Goal: Check status: Check status

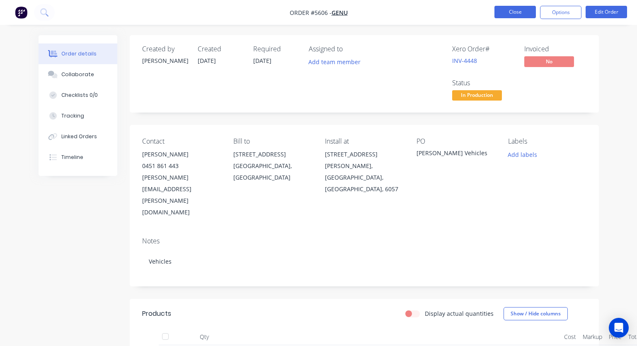
click at [508, 12] on button "Close" at bounding box center [514, 12] width 41 height 12
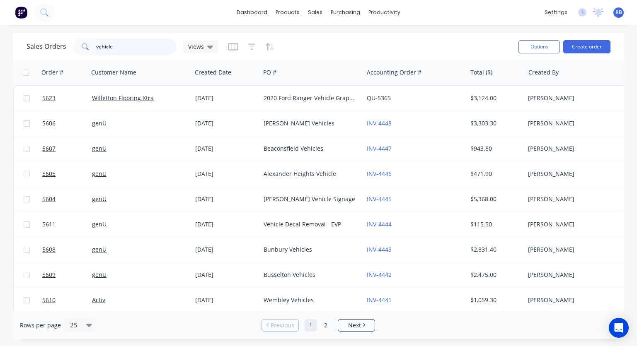
drag, startPoint x: 130, startPoint y: 49, endPoint x: 83, endPoint y: 49, distance: 47.2
click at [83, 49] on div "vehicle" at bounding box center [125, 47] width 104 height 17
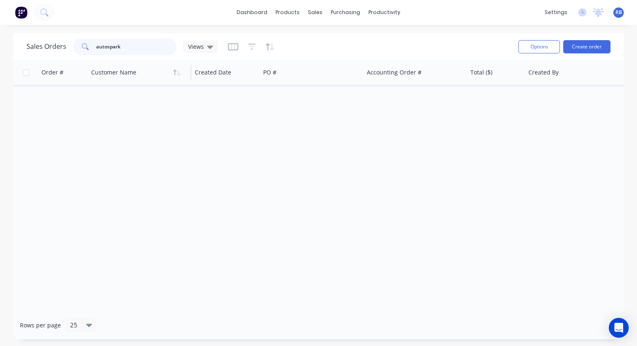
type input "autospark"
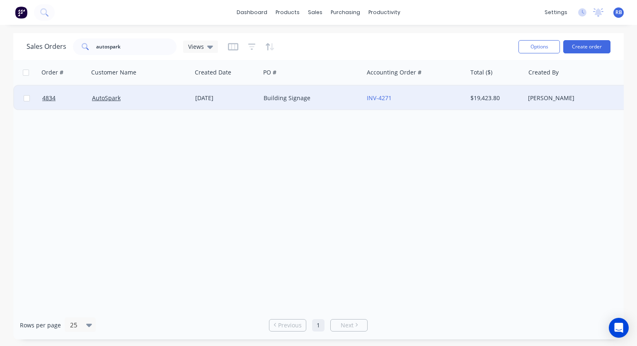
click at [137, 97] on div "AutoSpark" at bounding box center [138, 98] width 92 height 8
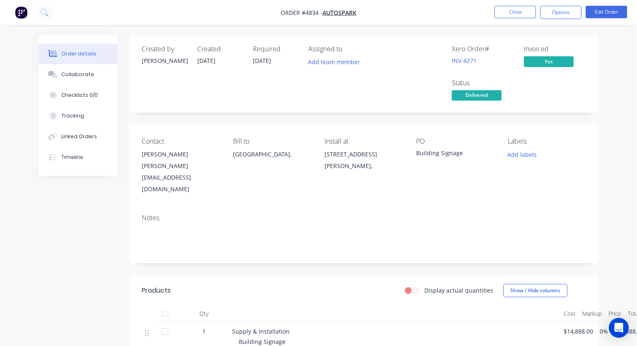
scroll to position [0, 0]
click at [518, 13] on button "Close" at bounding box center [514, 12] width 41 height 12
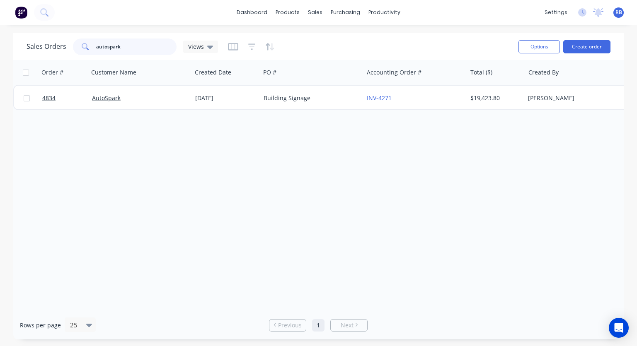
drag, startPoint x: 118, startPoint y: 46, endPoint x: 63, endPoint y: 46, distance: 54.7
click at [63, 46] on div "Sales Orders autospark Views" at bounding box center [122, 47] width 191 height 17
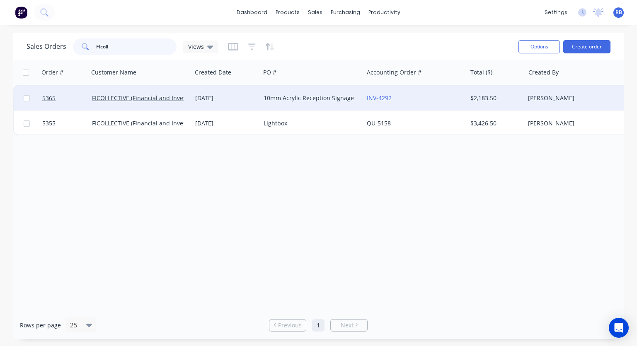
type input "FIcoll"
click at [239, 101] on div "[DATE]" at bounding box center [226, 98] width 62 height 8
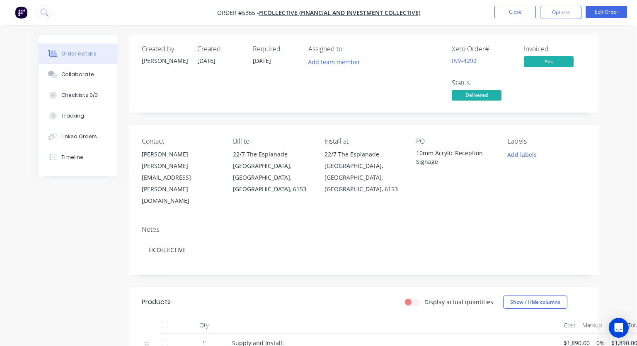
scroll to position [0, 0]
click at [512, 17] on button "Close" at bounding box center [514, 12] width 41 height 12
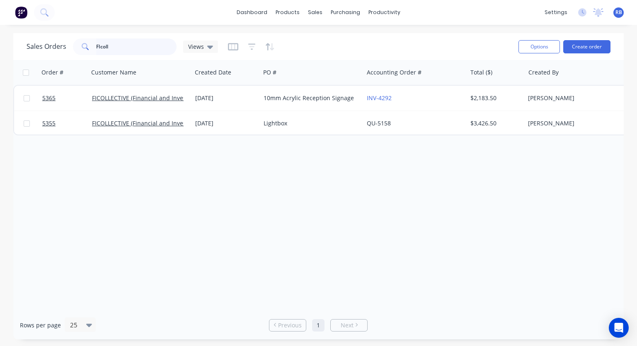
drag, startPoint x: 123, startPoint y: 44, endPoint x: 68, endPoint y: 44, distance: 55.1
click at [68, 44] on div "Sales Orders FIcoll Views" at bounding box center [122, 47] width 191 height 17
